Goal: Communication & Community: Answer question/provide support

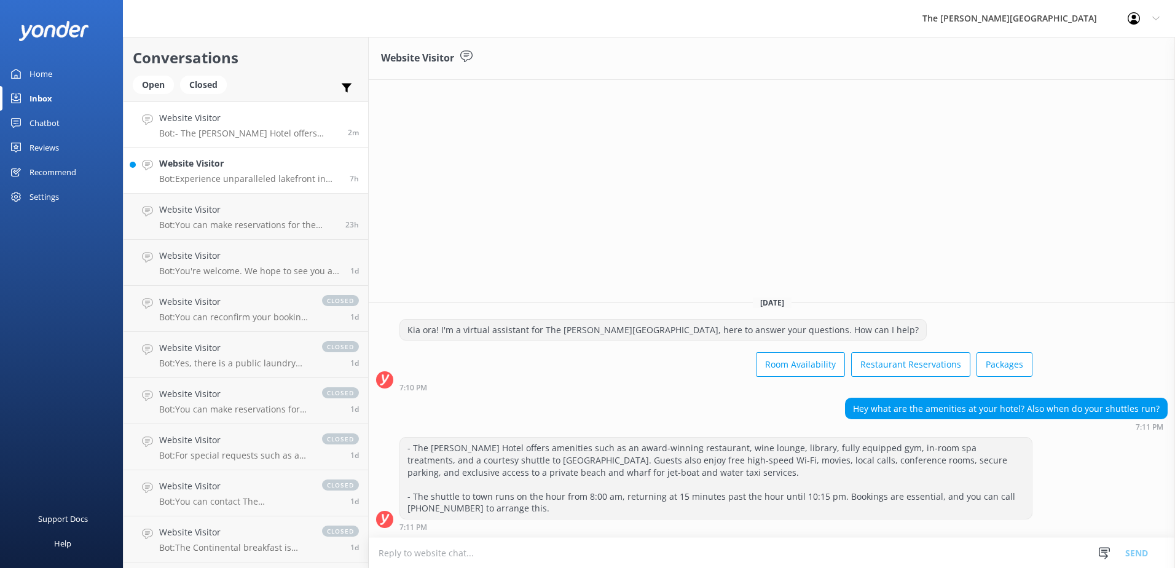
drag, startPoint x: 249, startPoint y: 170, endPoint x: 292, endPoint y: 180, distance: 44.3
click at [249, 170] on h4 "Website Visitor" at bounding box center [249, 164] width 181 height 14
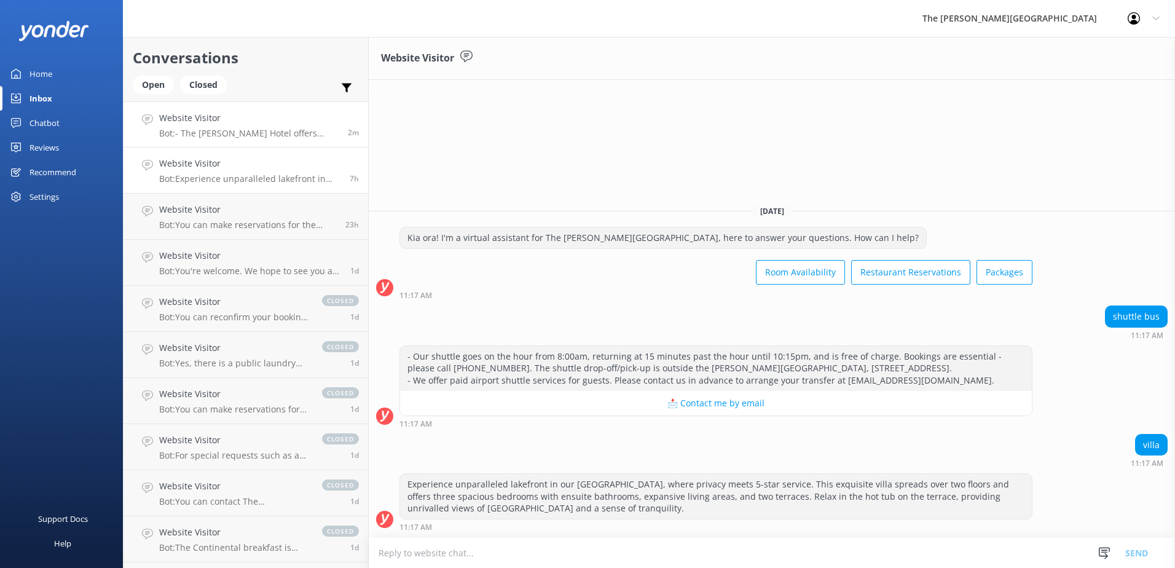
click at [259, 118] on h4 "Website Visitor" at bounding box center [248, 118] width 179 height 14
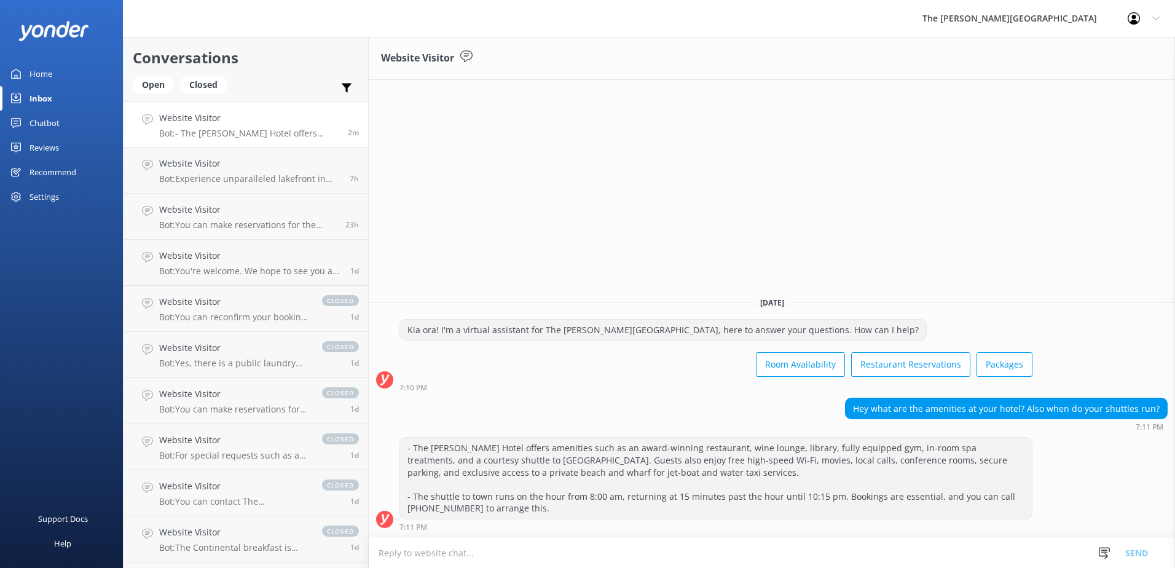
click at [458, 477] on textarea at bounding box center [772, 553] width 806 height 30
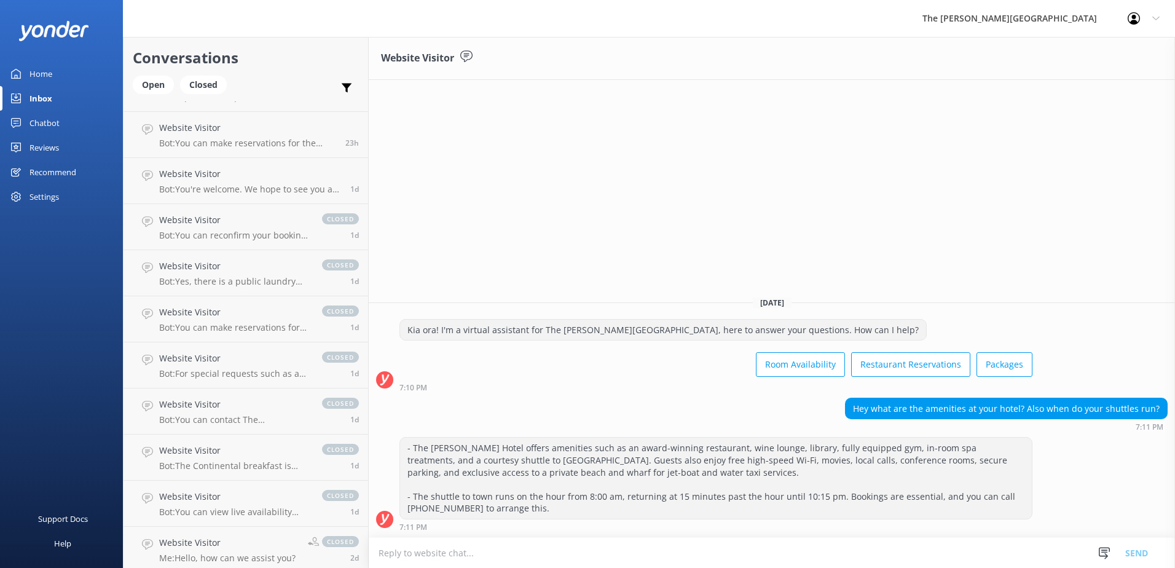
scroll to position [307, 0]
